Goal: Transaction & Acquisition: Register for event/course

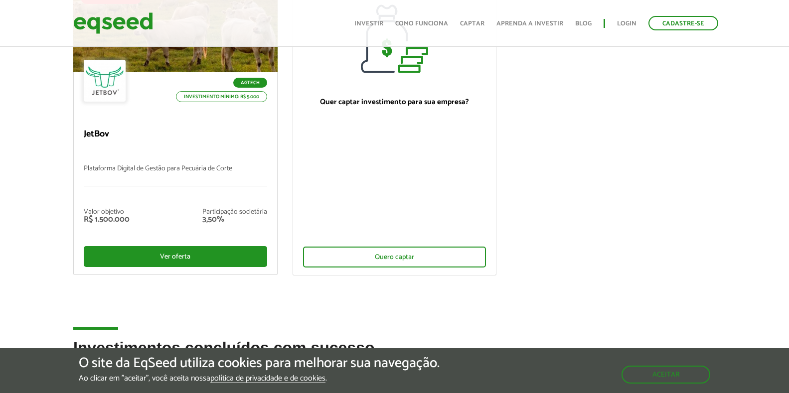
scroll to position [100, 0]
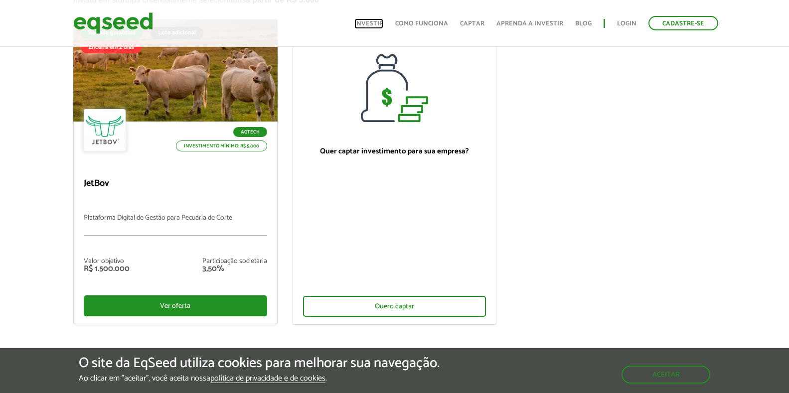
click at [372, 23] on link "Investir" at bounding box center [368, 23] width 29 height 6
